Goal: Information Seeking & Learning: Learn about a topic

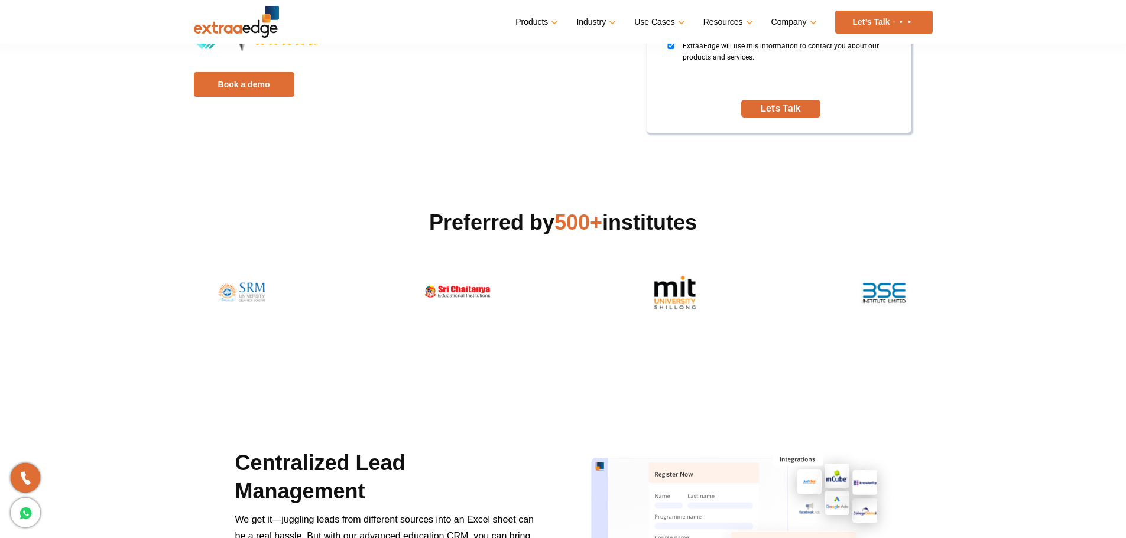
scroll to position [355, 0]
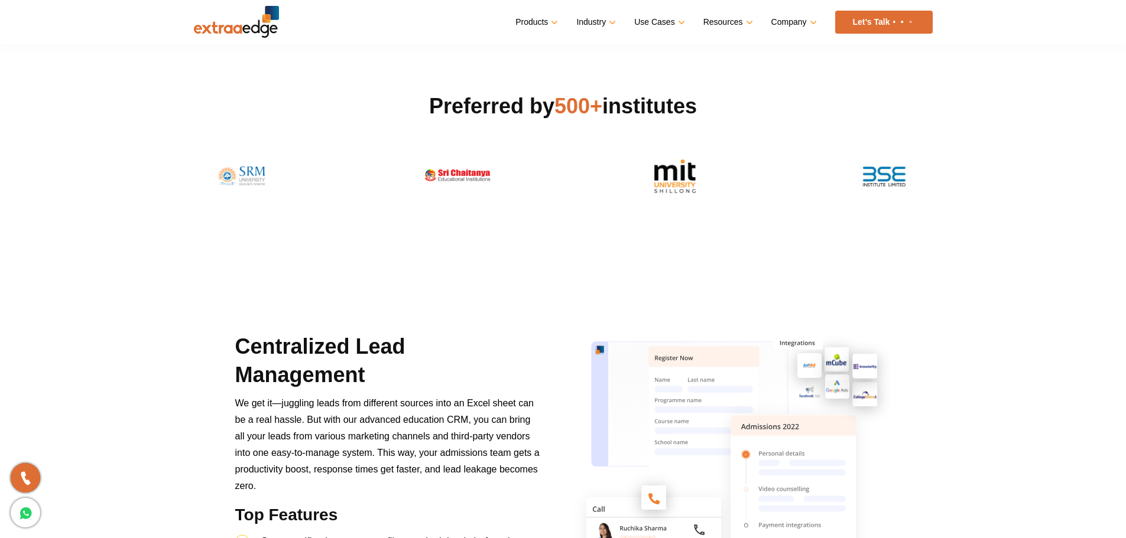
click at [500, 100] on h2 "Preferred by 500+ institutes" at bounding box center [563, 106] width 739 height 28
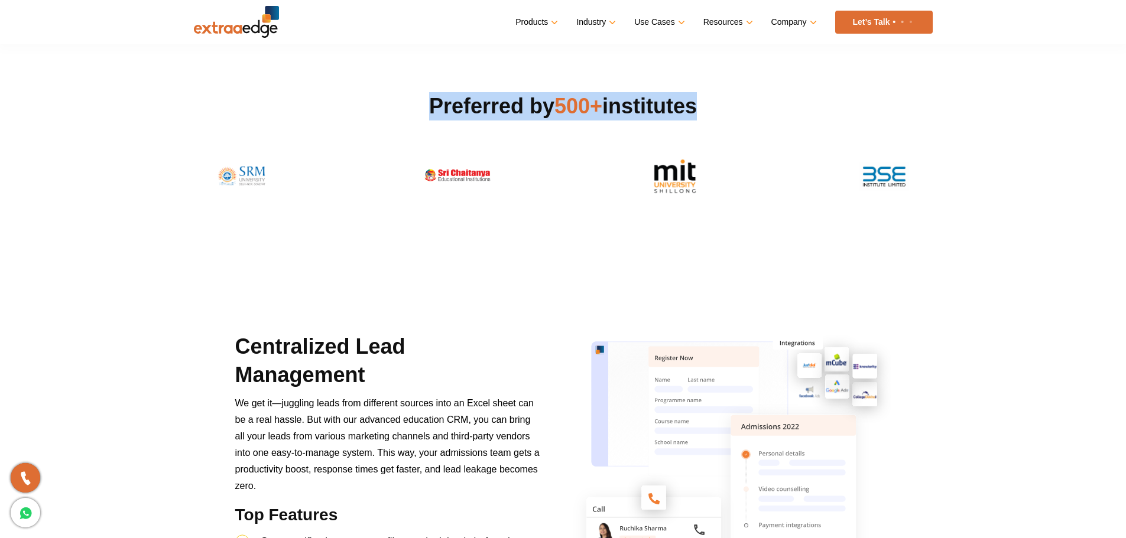
click at [500, 100] on h2 "Preferred by 500+ institutes" at bounding box center [563, 106] width 739 height 28
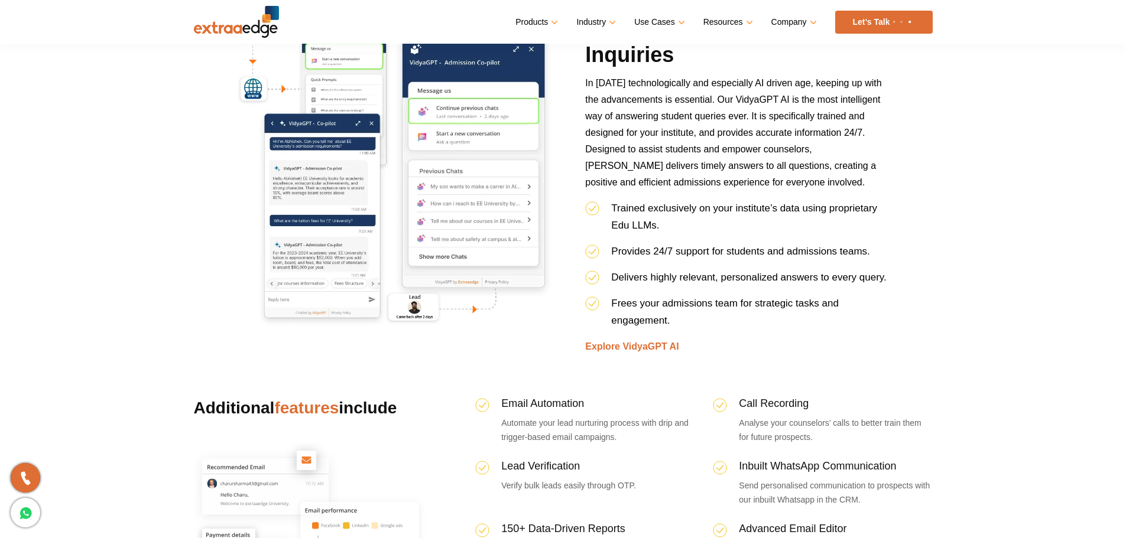
scroll to position [2836, 0]
click at [683, 284] on li "Delivers highly relevant, personalized answers to every query." at bounding box center [737, 282] width 305 height 26
click at [651, 277] on span "Delivers highly relevant, personalized answers to every query." at bounding box center [748, 277] width 275 height 11
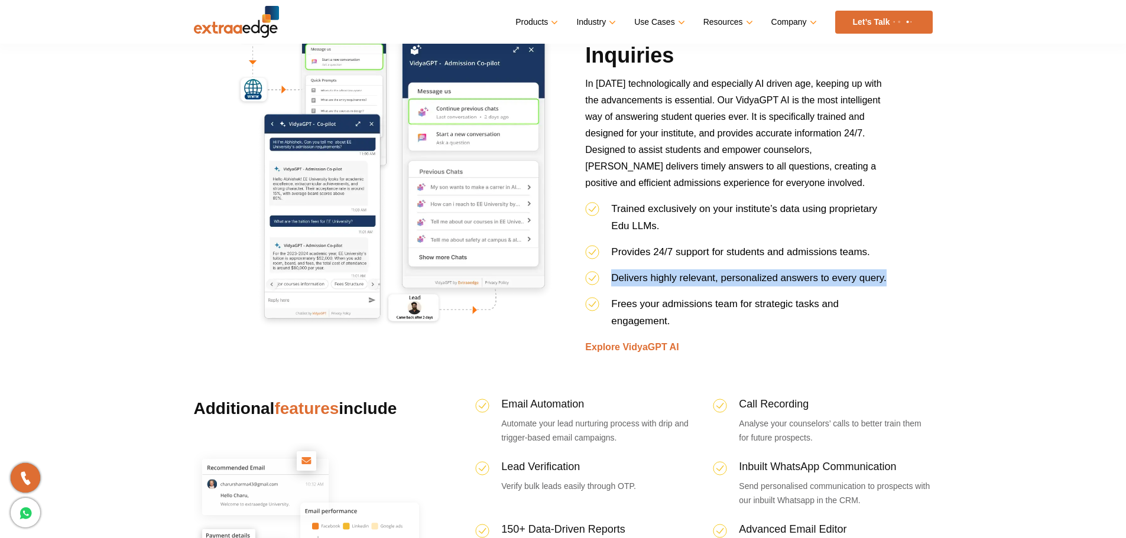
click at [651, 277] on span "Delivers highly relevant, personalized answers to every query." at bounding box center [748, 277] width 275 height 11
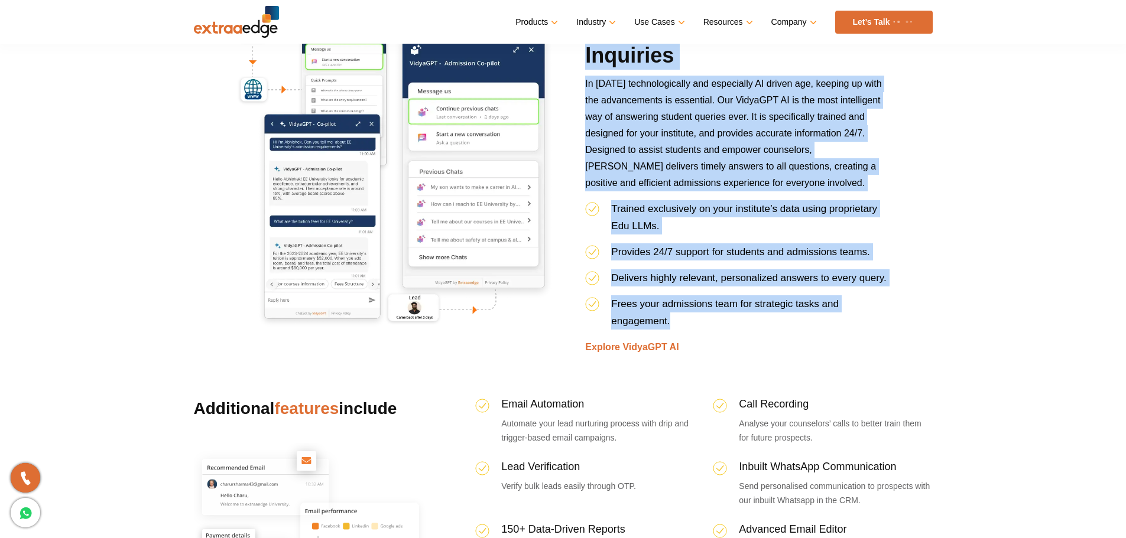
drag, startPoint x: 679, startPoint y: 322, endPoint x: 579, endPoint y: 56, distance: 284.2
click at [579, 56] on div "VidyaGPT AI Chatbot for Inquiries In [DATE] technologically and especially AI d…" at bounding box center [737, 184] width 323 height 343
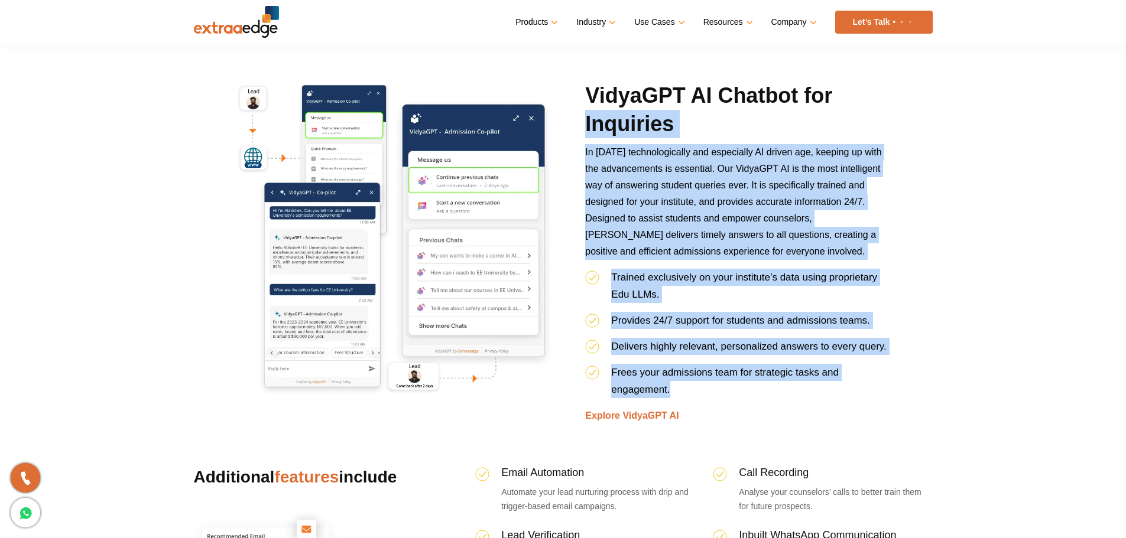
scroll to position [2659, 0]
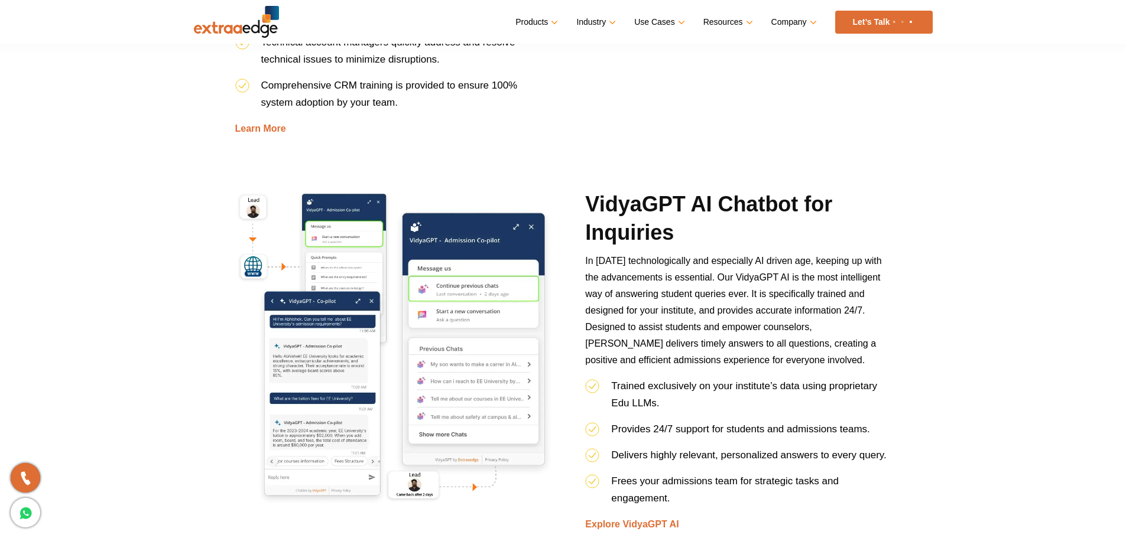
click at [577, 197] on div "VidyaGPT AI Chatbot for Inquiries In [DATE] technologically and especially AI d…" at bounding box center [737, 361] width 323 height 343
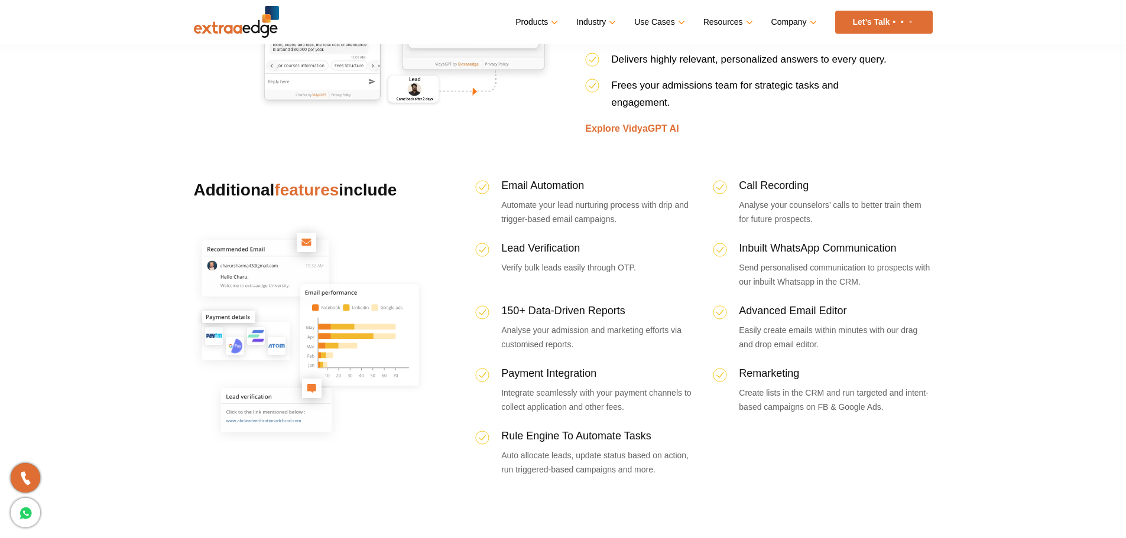
scroll to position [3072, 0]
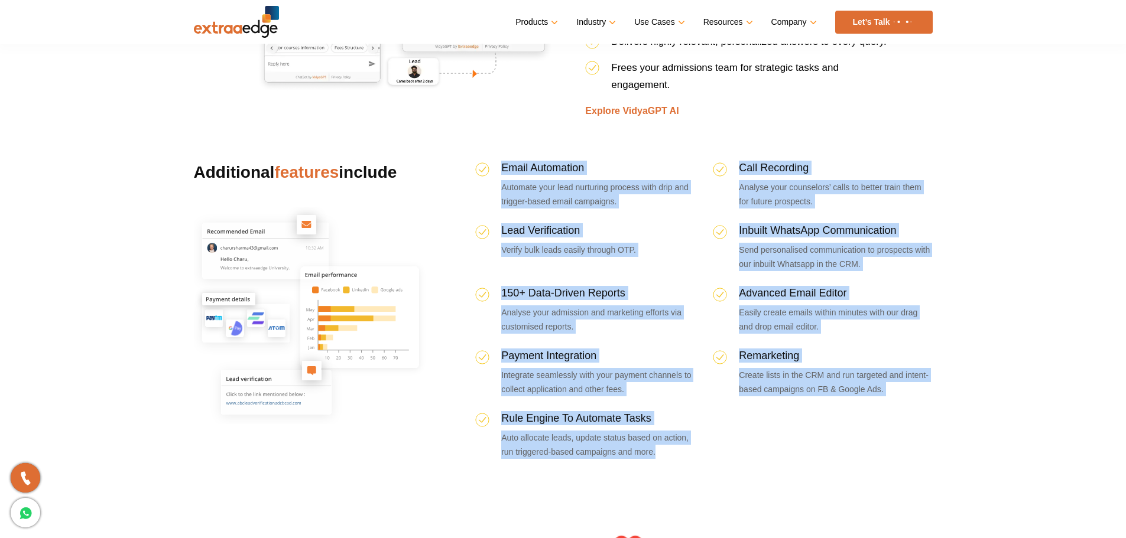
drag, startPoint x: 656, startPoint y: 453, endPoint x: 489, endPoint y: 159, distance: 338.2
click at [489, 159] on div "Additional features include Email Automation Automate your lead nurturing proce…" at bounding box center [563, 296] width 756 height 355
click at [531, 228] on h4 "Lead Verification" at bounding box center [597, 232] width 193 height 19
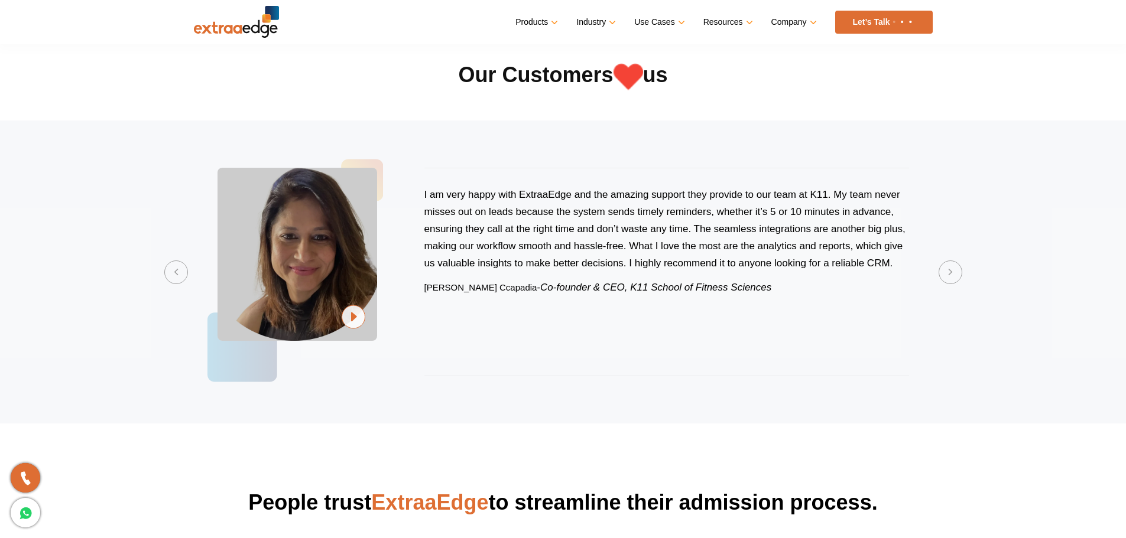
scroll to position [3545, 0]
click at [942, 277] on button "Next" at bounding box center [950, 272] width 24 height 24
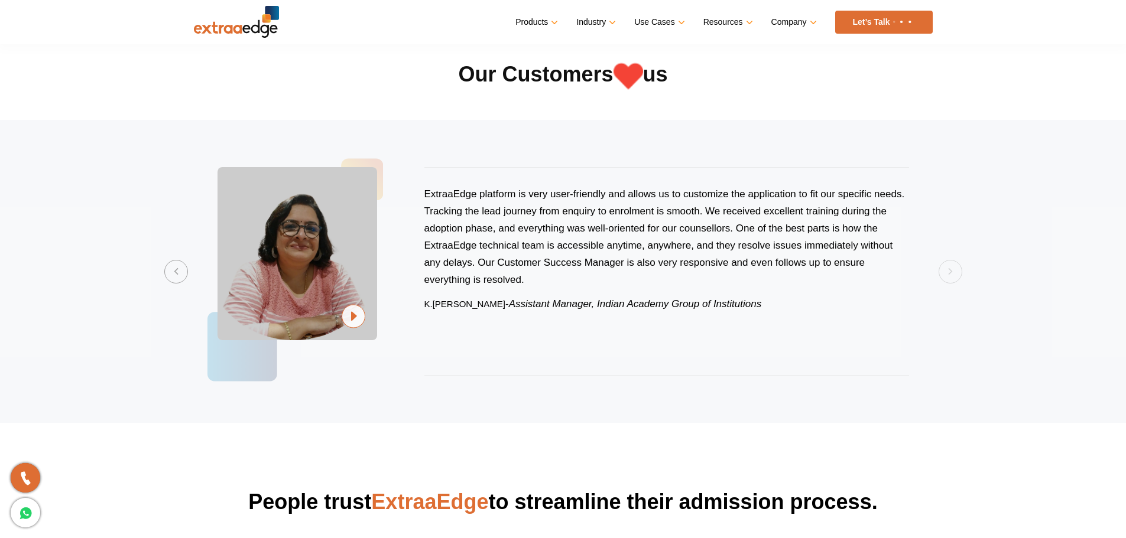
scroll to position [3841, 0]
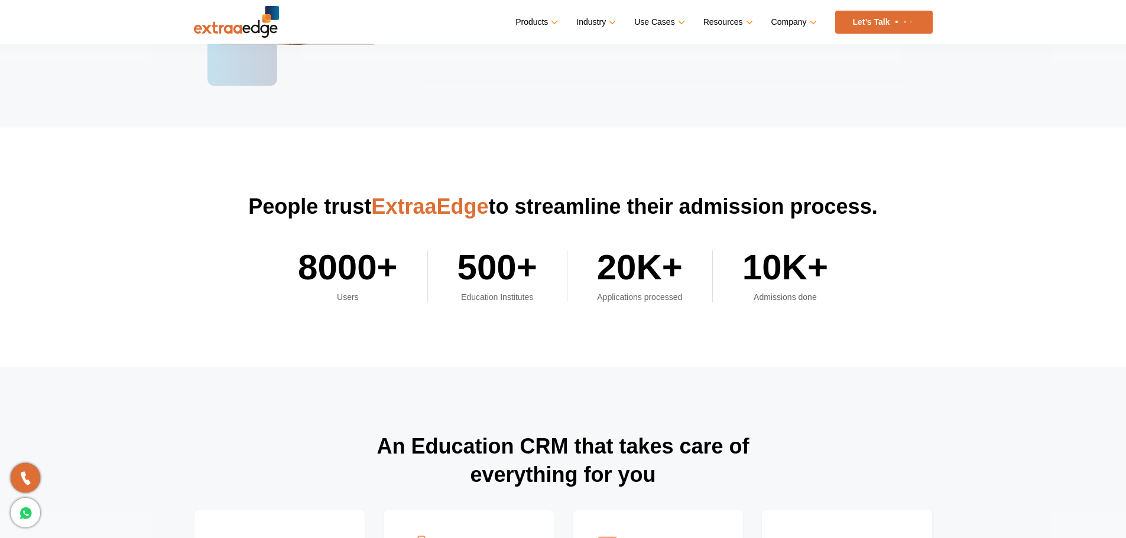
click at [662, 284] on h2 "20K+" at bounding box center [640, 271] width 86 height 41
click at [662, 283] on h2 "20K+" at bounding box center [640, 271] width 86 height 41
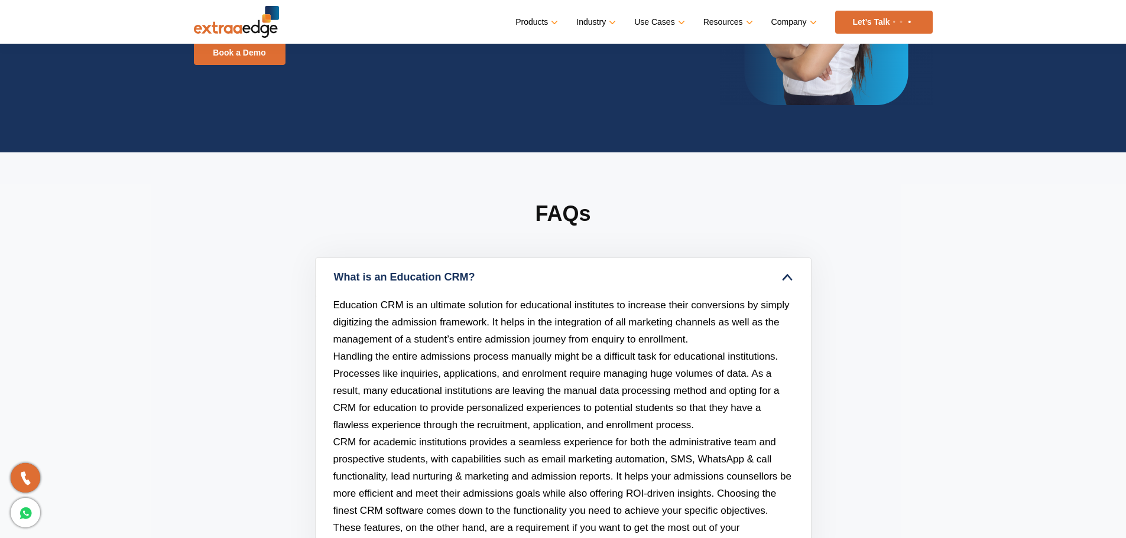
scroll to position [4911, 0]
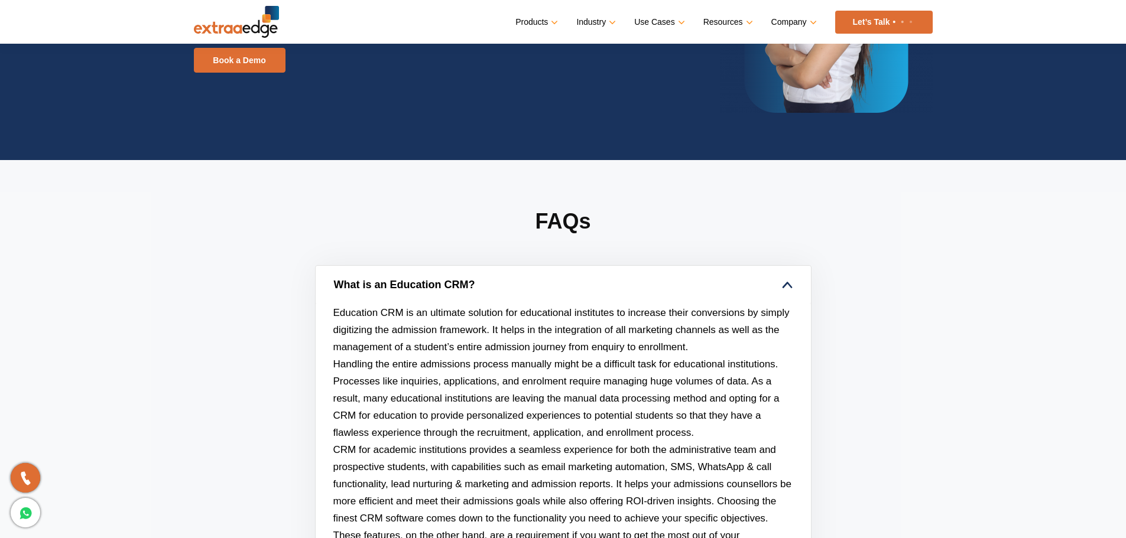
click at [786, 284] on link "What is an Education CRM?" at bounding box center [563, 285] width 495 height 38
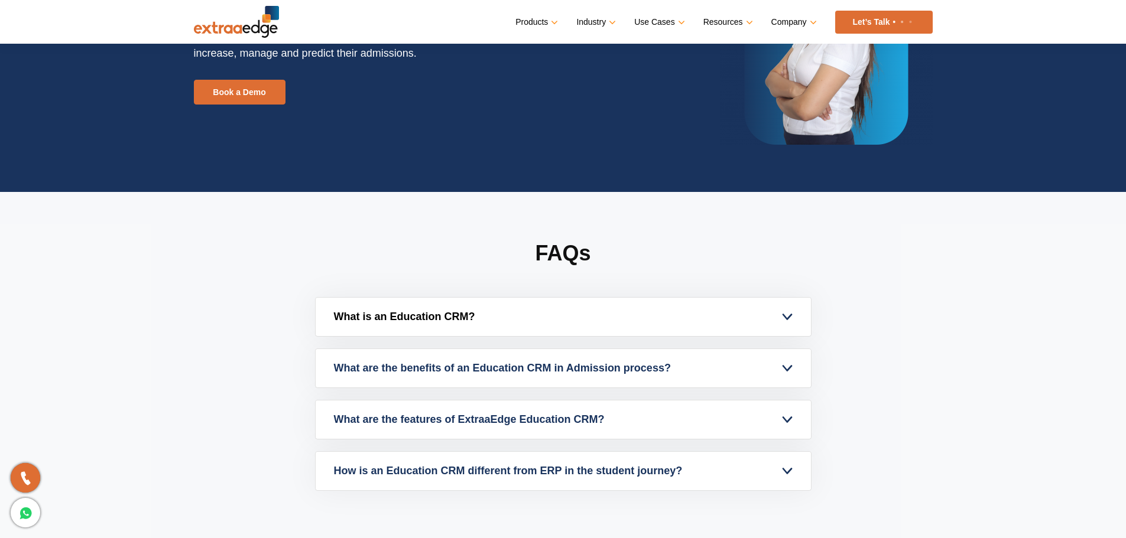
scroll to position [4880, 0]
click at [565, 255] on h2 "FAQs" at bounding box center [563, 268] width 496 height 58
click at [577, 291] on h2 "FAQs" at bounding box center [563, 268] width 496 height 58
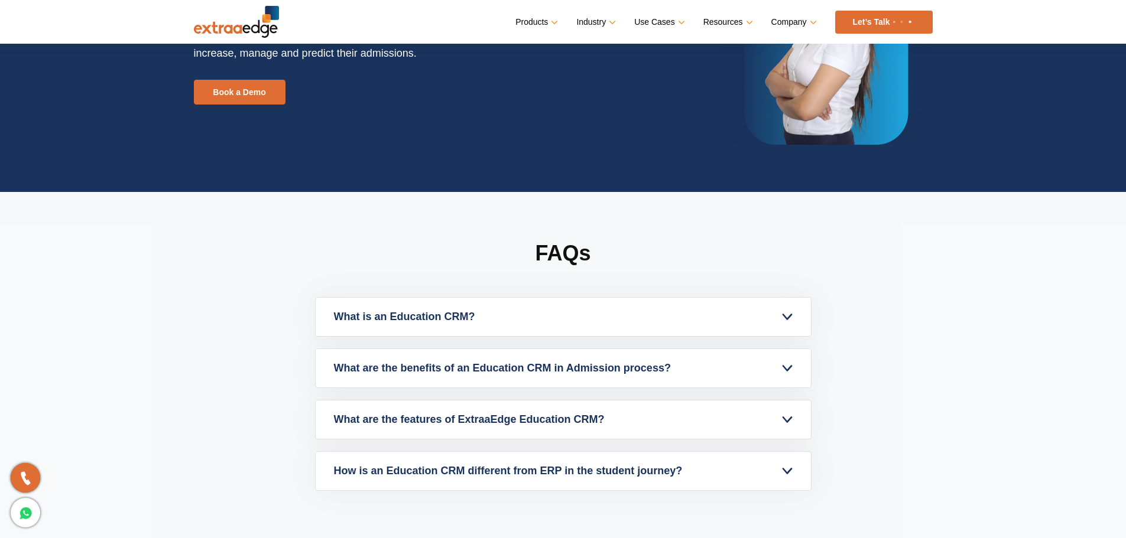
click at [559, 255] on h2 "FAQs" at bounding box center [563, 268] width 496 height 58
click at [568, 269] on h2 "FAQs" at bounding box center [563, 268] width 496 height 58
click at [552, 252] on h2 "FAQs" at bounding box center [563, 268] width 496 height 58
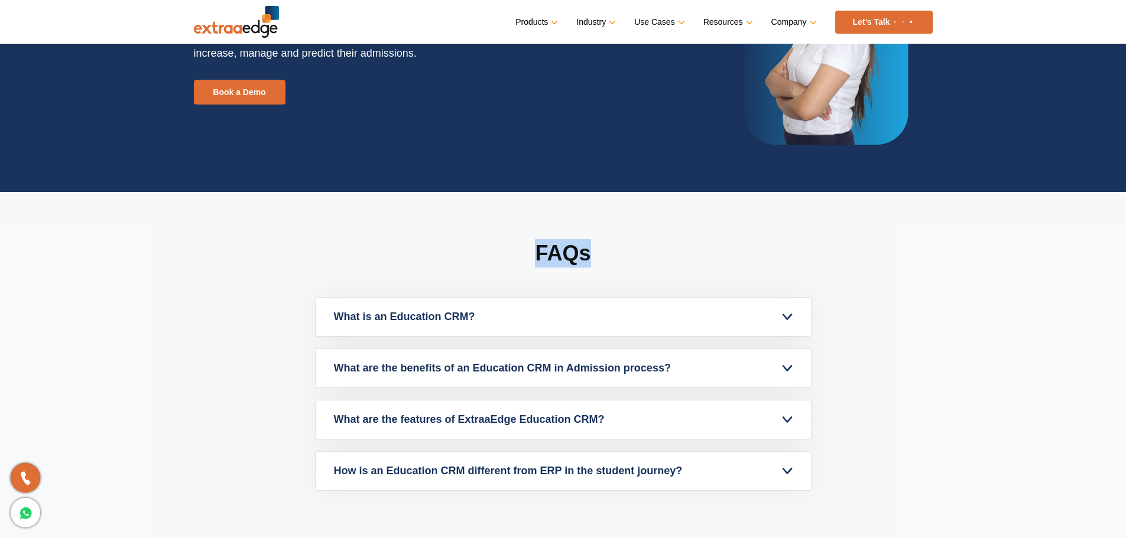
click at [555, 261] on h2 "FAQs" at bounding box center [563, 268] width 496 height 58
click at [535, 256] on h2 "FAQs" at bounding box center [563, 268] width 496 height 58
click at [538, 256] on h2 "FAQs" at bounding box center [563, 268] width 496 height 58
click at [538, 255] on h2 "FAQs" at bounding box center [563, 268] width 496 height 58
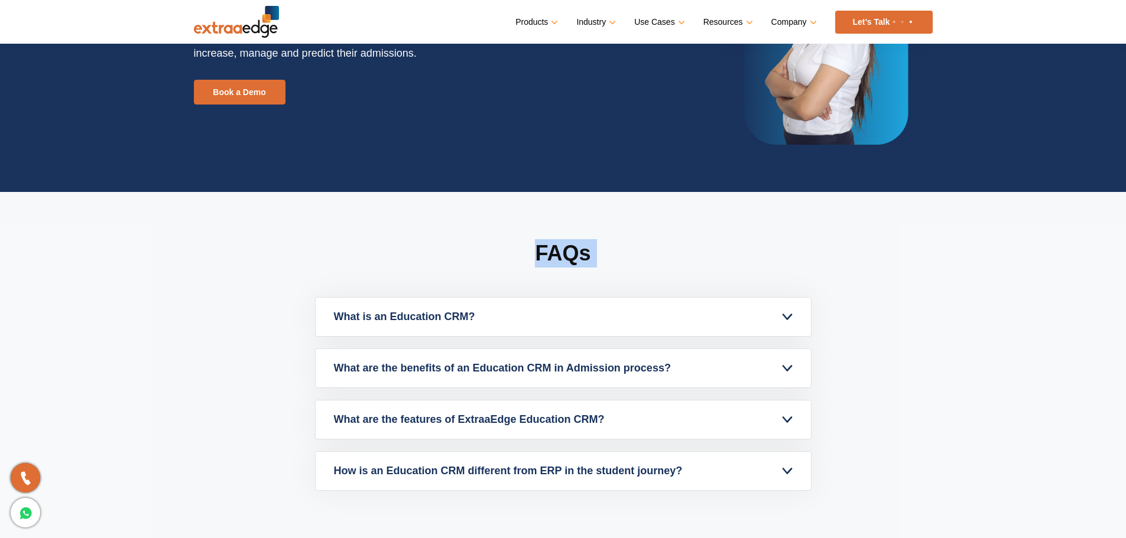
click at [538, 255] on h2 "FAQs" at bounding box center [563, 268] width 496 height 58
click at [546, 255] on h2 "FAQs" at bounding box center [563, 268] width 496 height 58
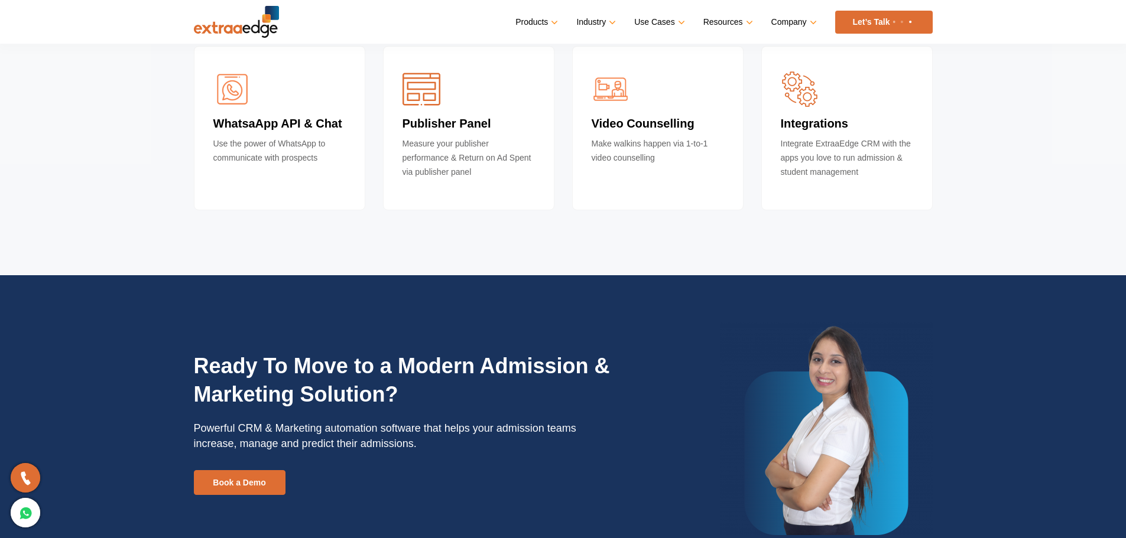
scroll to position [4230, 0]
